Goal: Task Accomplishment & Management: Manage account settings

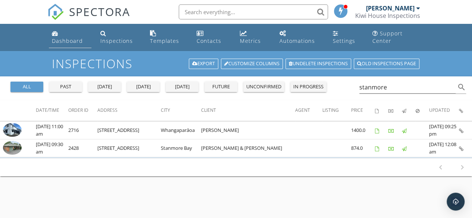
click at [71, 44] on div "Dashboard" at bounding box center [67, 40] width 31 height 7
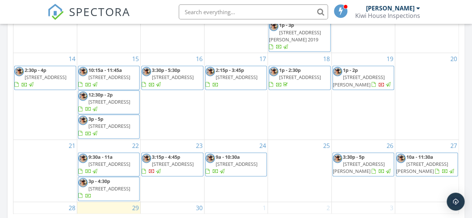
scroll to position [54, 0]
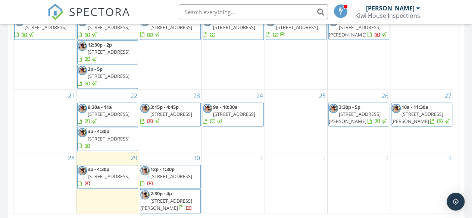
click at [99, 179] on span "4/1 Waiohua Rd, Greenlane 1051" at bounding box center [109, 176] width 42 height 7
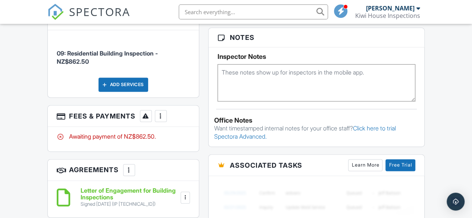
scroll to position [490, 0]
click at [158, 110] on div "More" at bounding box center [161, 116] width 12 height 12
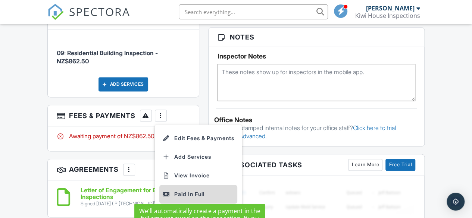
click at [197, 190] on div "Paid In Full" at bounding box center [198, 194] width 72 height 9
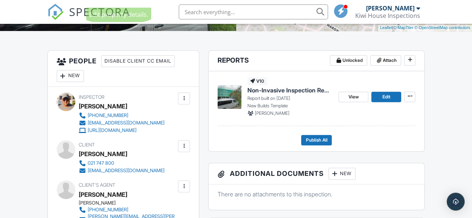
scroll to position [213, 0]
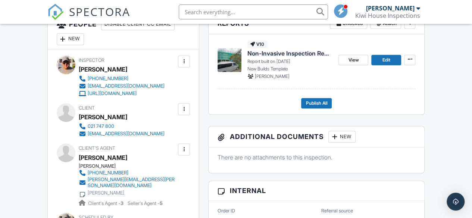
click at [320, 49] on span "Non-Invasive Inspection Report" at bounding box center [289, 53] width 85 height 8
